Goal: Contribute content: Contribute content

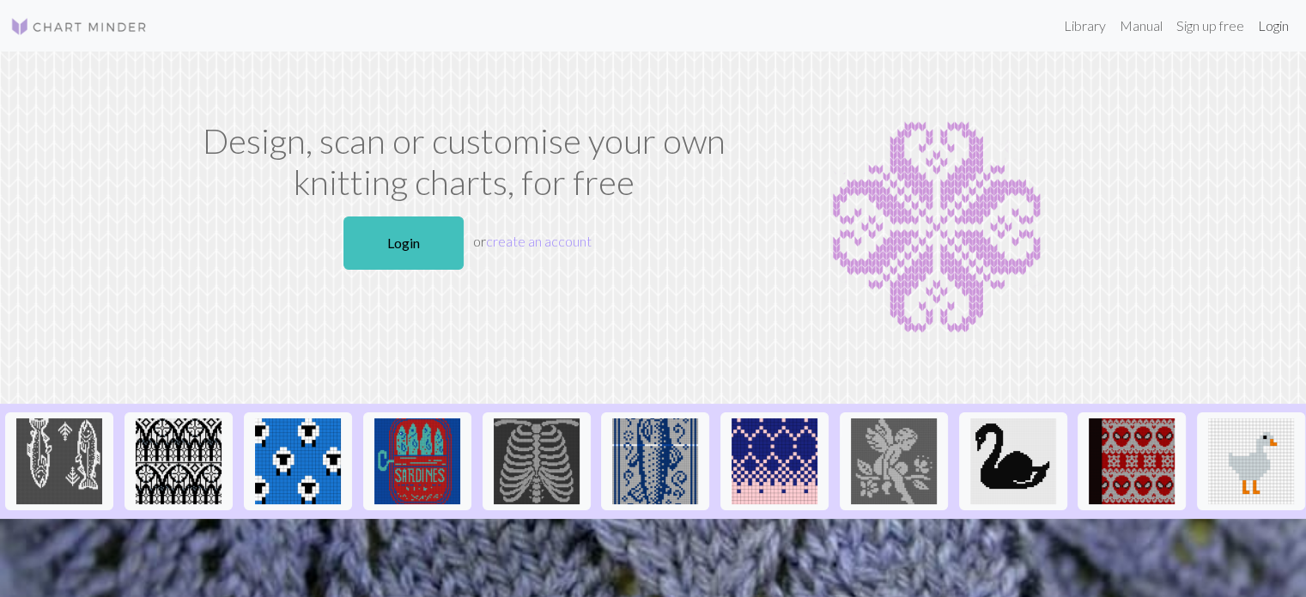
click at [1278, 36] on link "Login" at bounding box center [1273, 26] width 45 height 34
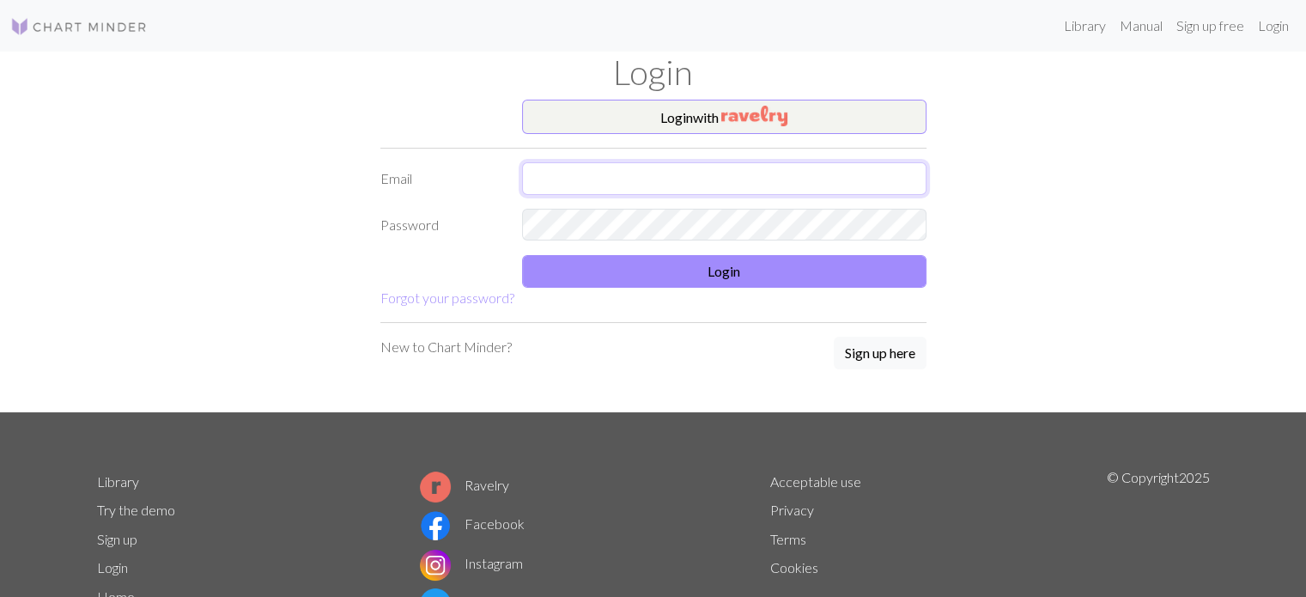
click at [628, 171] on input "text" at bounding box center [724, 178] width 404 height 33
type input "[EMAIL_ADDRESS][DOMAIN_NAME]"
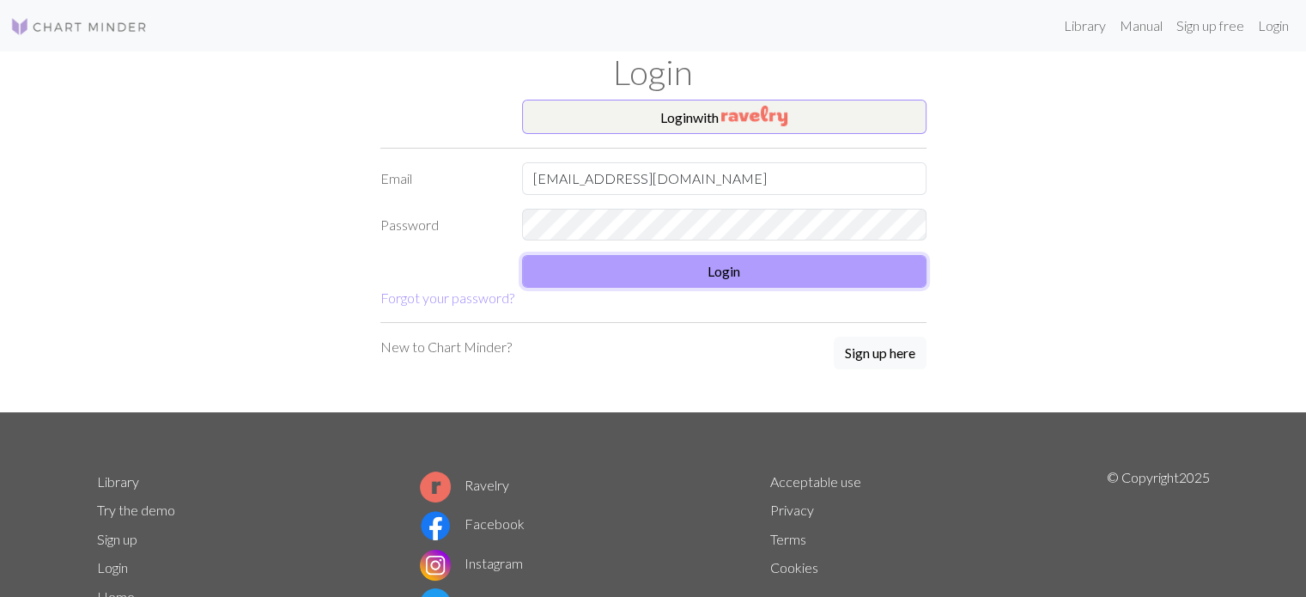
click at [702, 267] on button "Login" at bounding box center [724, 271] width 404 height 33
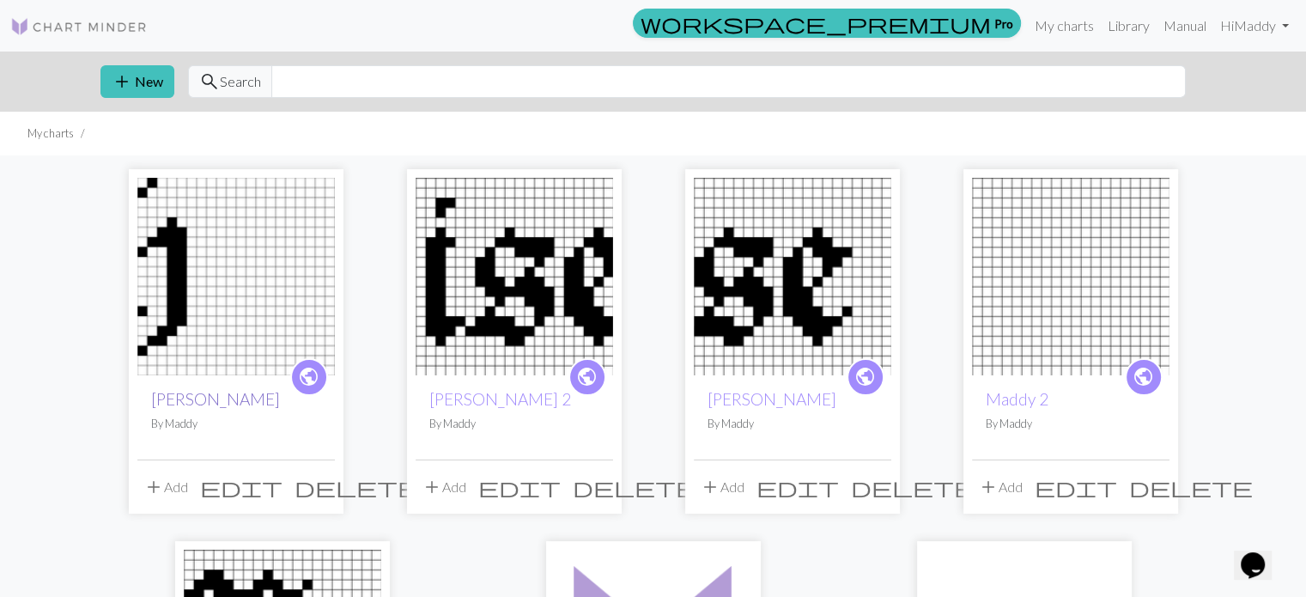
click at [167, 399] on link "[PERSON_NAME]" at bounding box center [215, 399] width 129 height 20
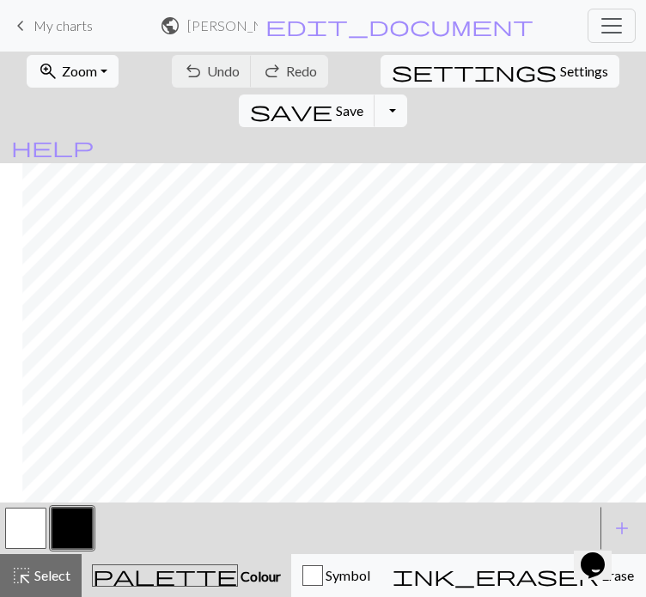
scroll to position [0, 614]
click at [183, 83] on span "undo" at bounding box center [193, 71] width 21 height 24
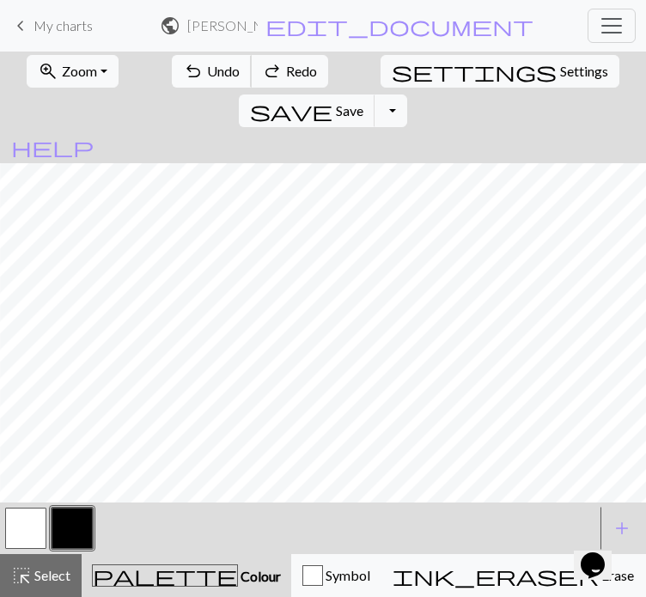
click at [183, 83] on span "undo" at bounding box center [193, 71] width 21 height 24
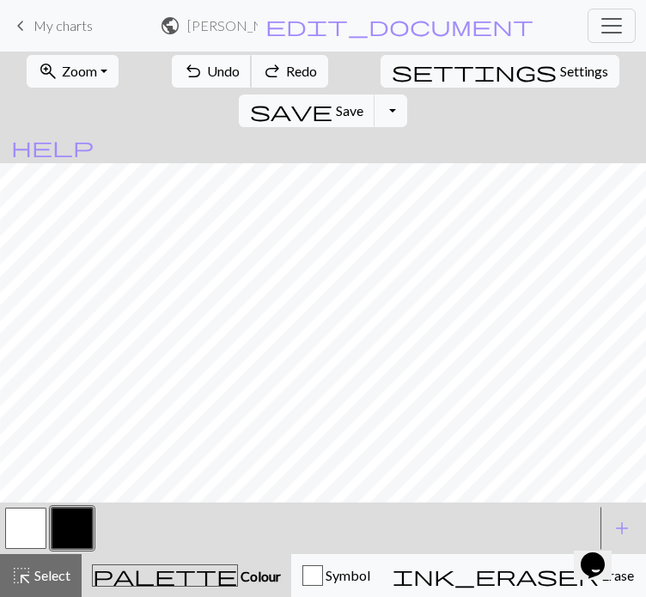
click at [183, 83] on span "undo" at bounding box center [193, 71] width 21 height 24
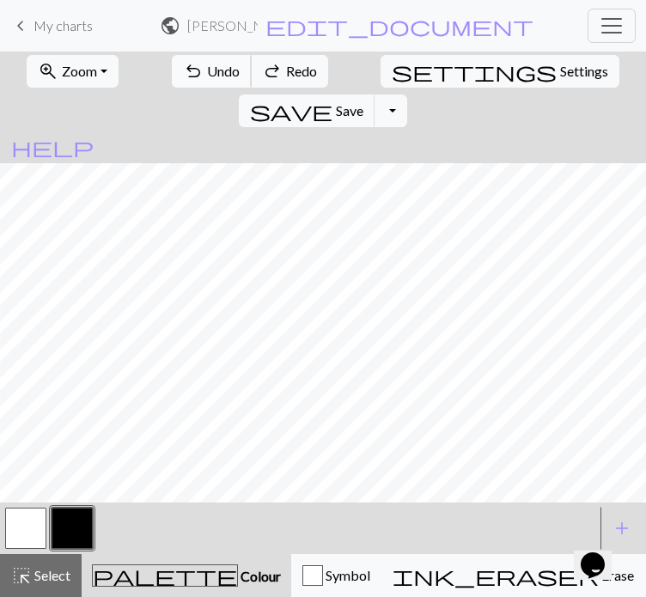
click at [183, 83] on span "undo" at bounding box center [193, 71] width 21 height 24
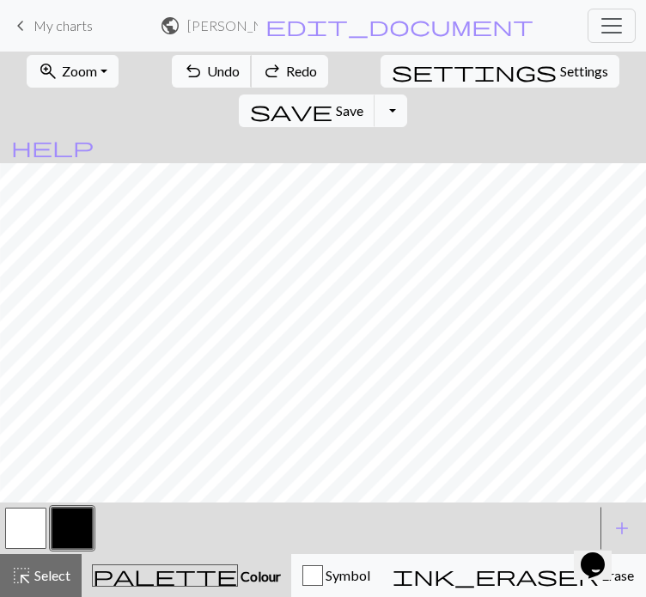
click at [183, 83] on span "undo" at bounding box center [193, 71] width 21 height 24
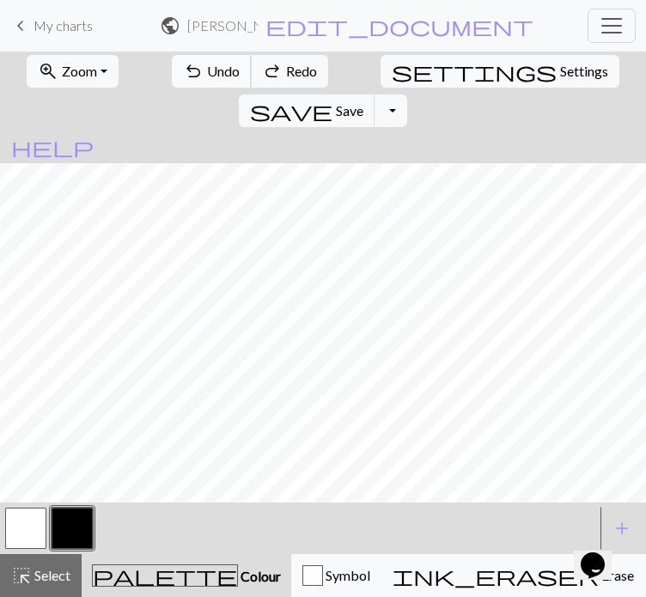
click at [183, 83] on span "undo" at bounding box center [193, 71] width 21 height 24
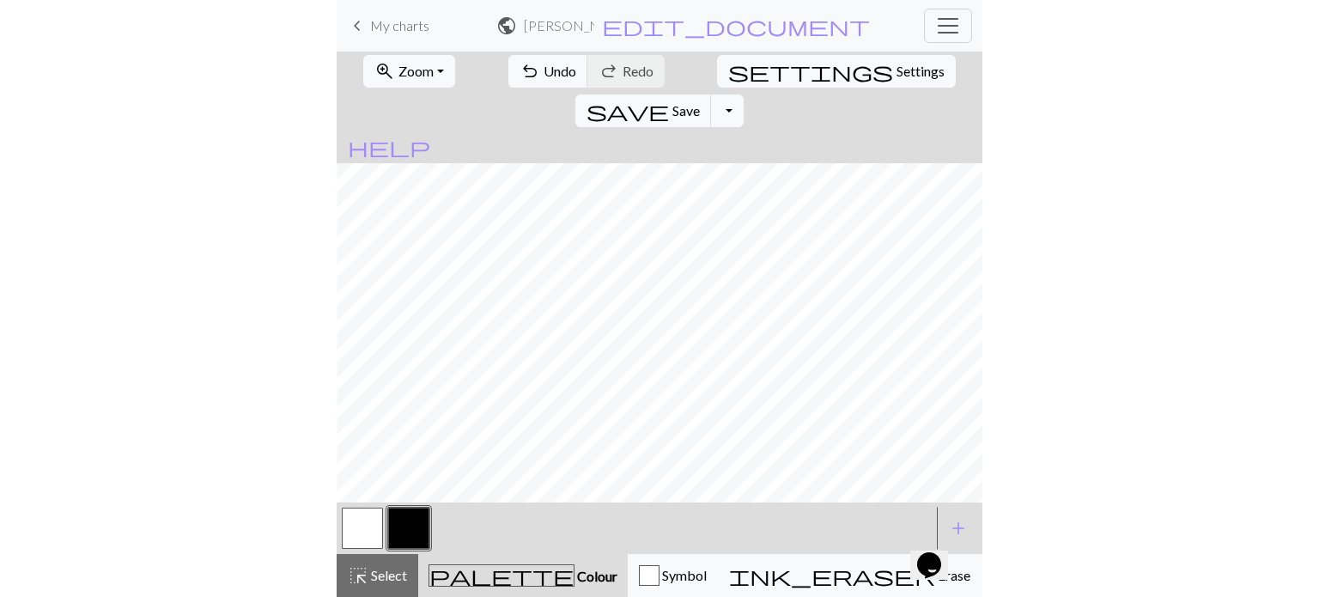
scroll to position [0, 50]
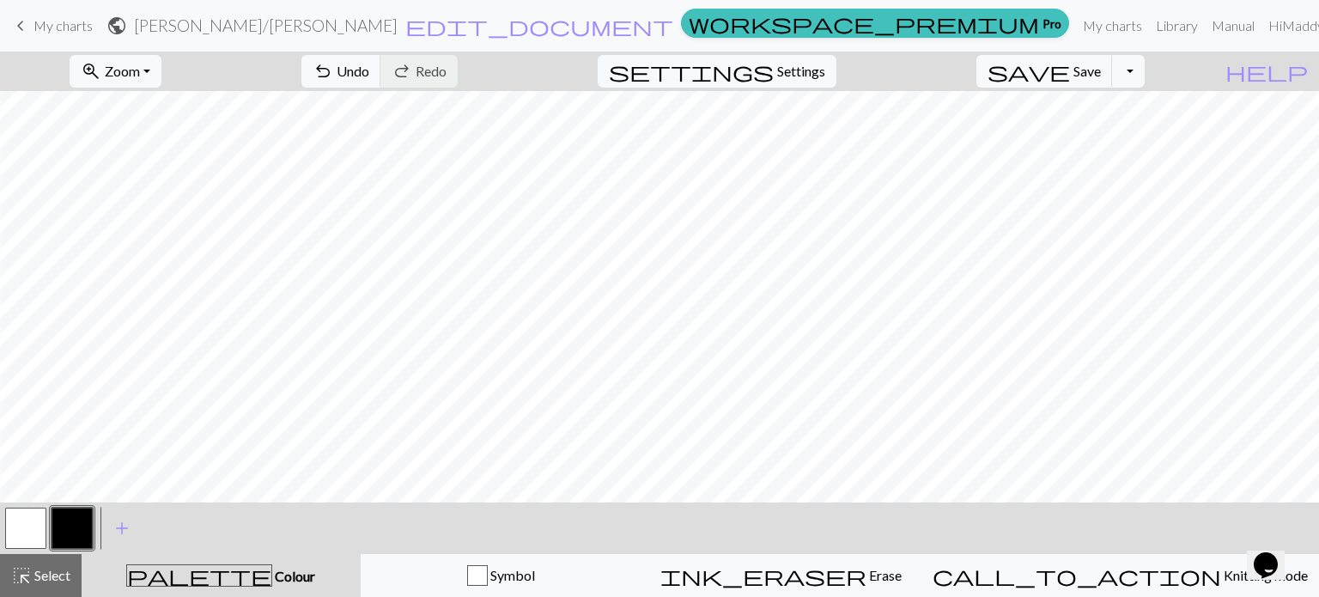
click at [21, 536] on button "button" at bounding box center [25, 527] width 41 height 41
click at [63, 537] on button "button" at bounding box center [72, 527] width 41 height 41
click at [68, 528] on button "button" at bounding box center [72, 527] width 41 height 41
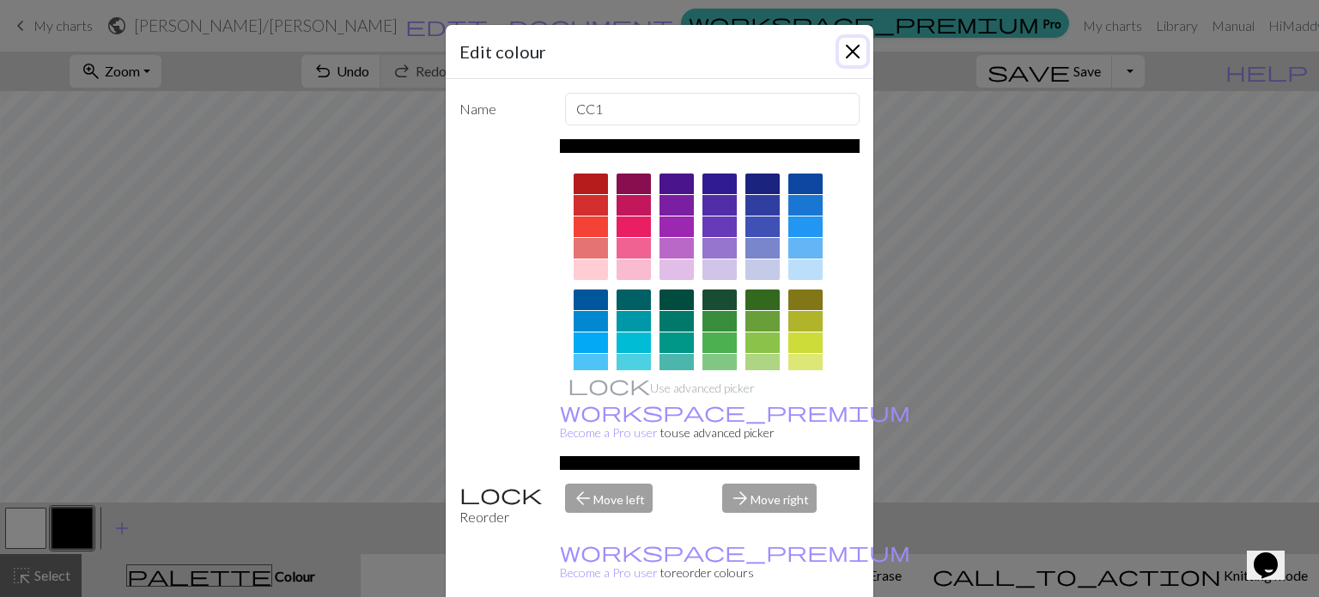
click at [844, 50] on button "Close" at bounding box center [852, 51] width 27 height 27
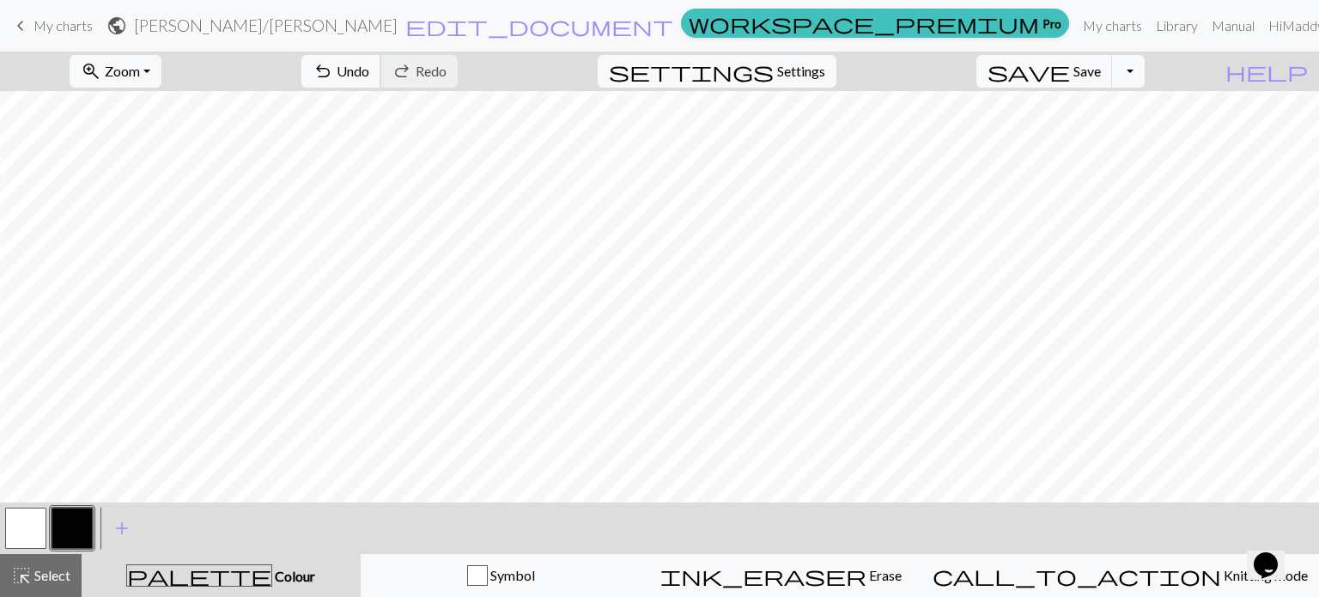
click at [369, 71] on span "Undo" at bounding box center [353, 71] width 33 height 16
click at [1101, 70] on span "Save" at bounding box center [1086, 71] width 27 height 16
click at [674, 19] on form "public [PERSON_NAME] / [PERSON_NAME] edit_document Edit settings" at bounding box center [390, 25] width 568 height 33
click at [1101, 63] on span "Save" at bounding box center [1086, 71] width 27 height 16
click at [333, 64] on span "undo" at bounding box center [323, 71] width 21 height 24
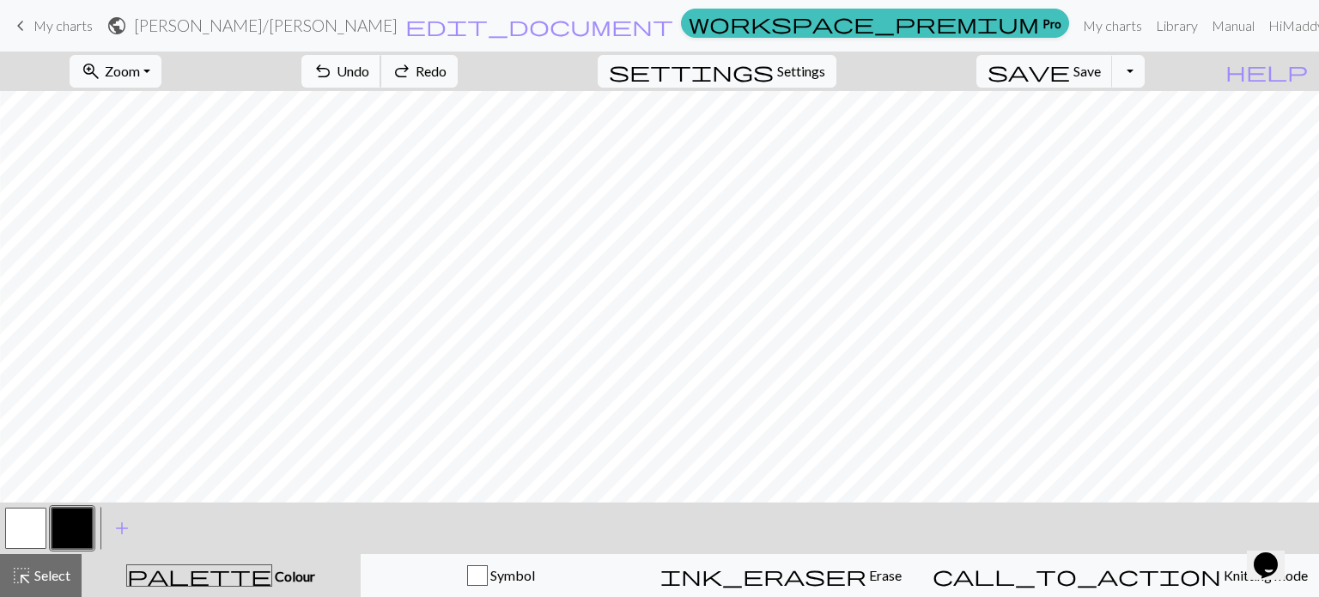
click at [369, 75] on span "Undo" at bounding box center [353, 71] width 33 height 16
click at [19, 518] on button "button" at bounding box center [25, 527] width 41 height 41
click at [72, 525] on button "button" at bounding box center [72, 527] width 41 height 41
click at [381, 86] on button "undo Undo Undo" at bounding box center [341, 71] width 80 height 33
click at [1070, 78] on span "save" at bounding box center [1028, 71] width 82 height 24
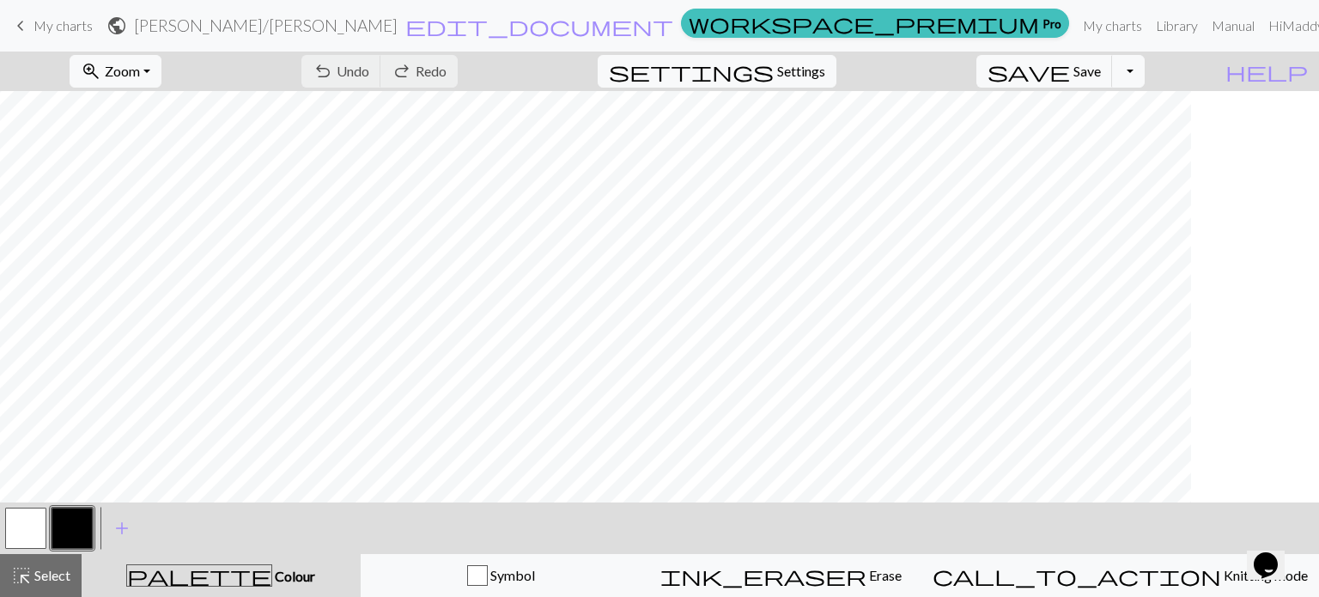
scroll to position [0, 0]
